Goal: Task Accomplishment & Management: Use online tool/utility

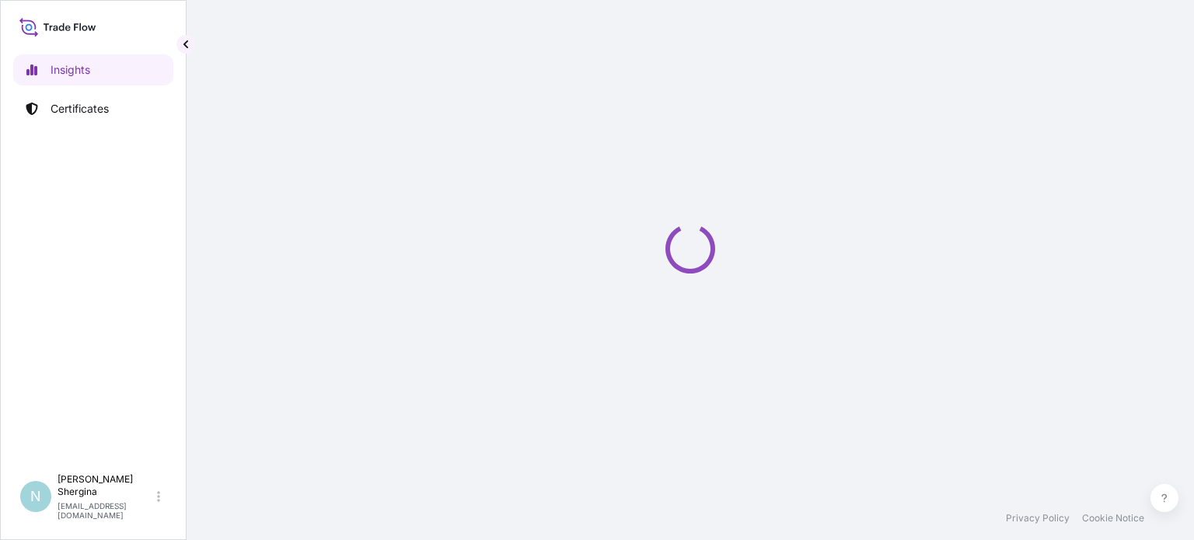
select select "2025"
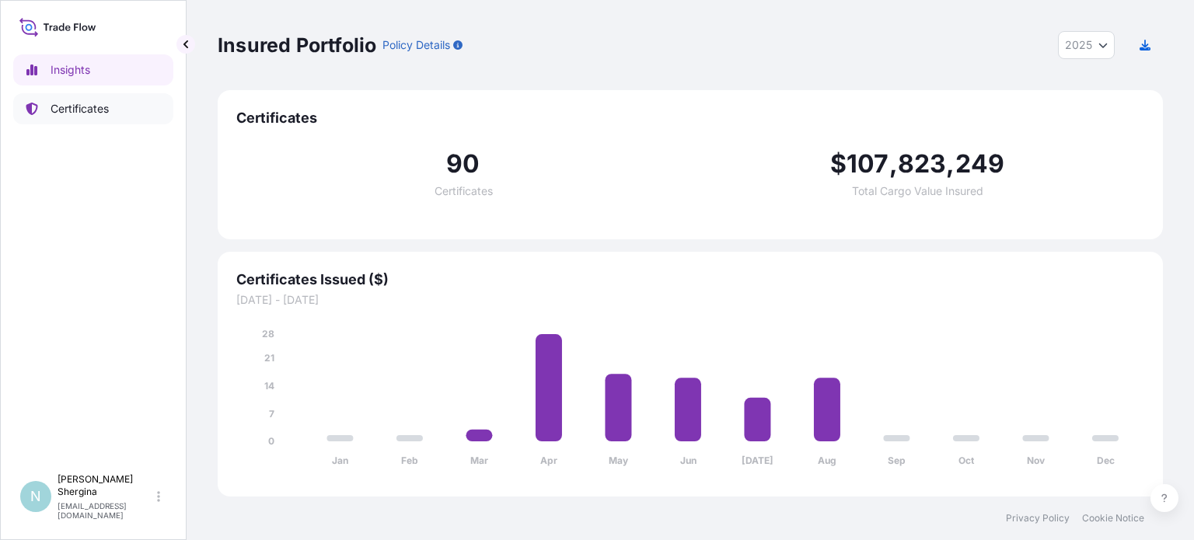
click at [60, 109] on p "Certificates" at bounding box center [80, 109] width 58 height 16
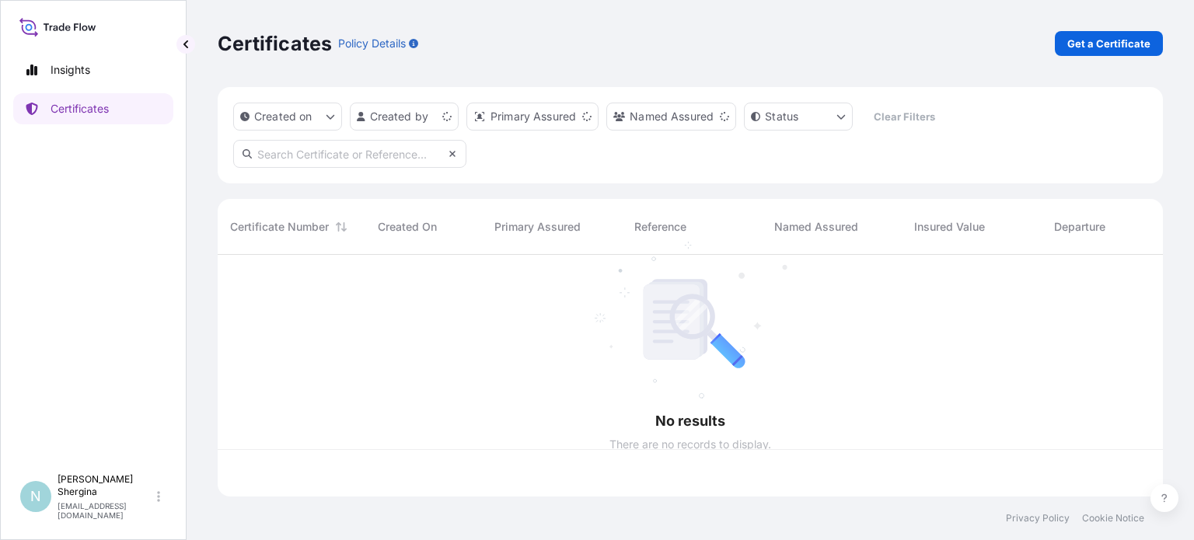
scroll to position [239, 933]
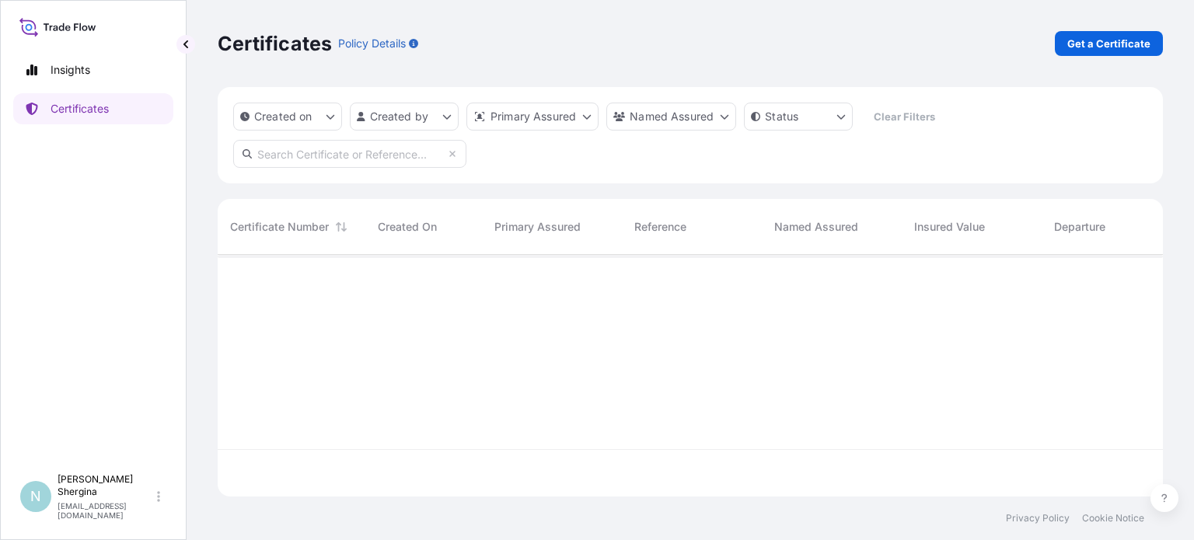
click at [407, 155] on input "text" at bounding box center [349, 154] width 233 height 28
paste input "190227"
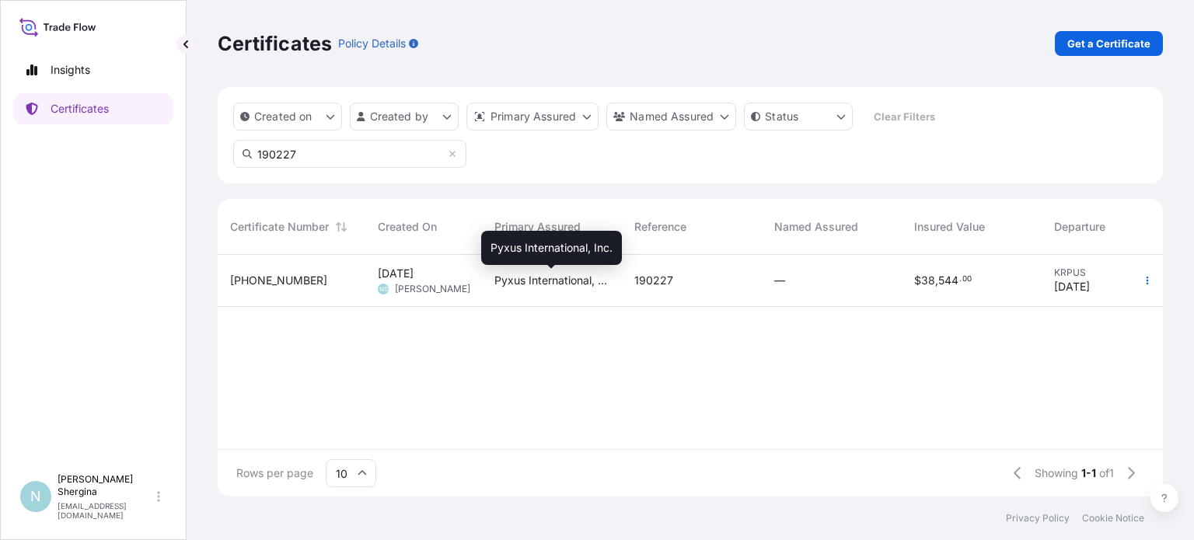
type input "190227"
click at [499, 279] on span "Pyxus International, Inc." at bounding box center [551, 281] width 115 height 16
